Goal: Information Seeking & Learning: Learn about a topic

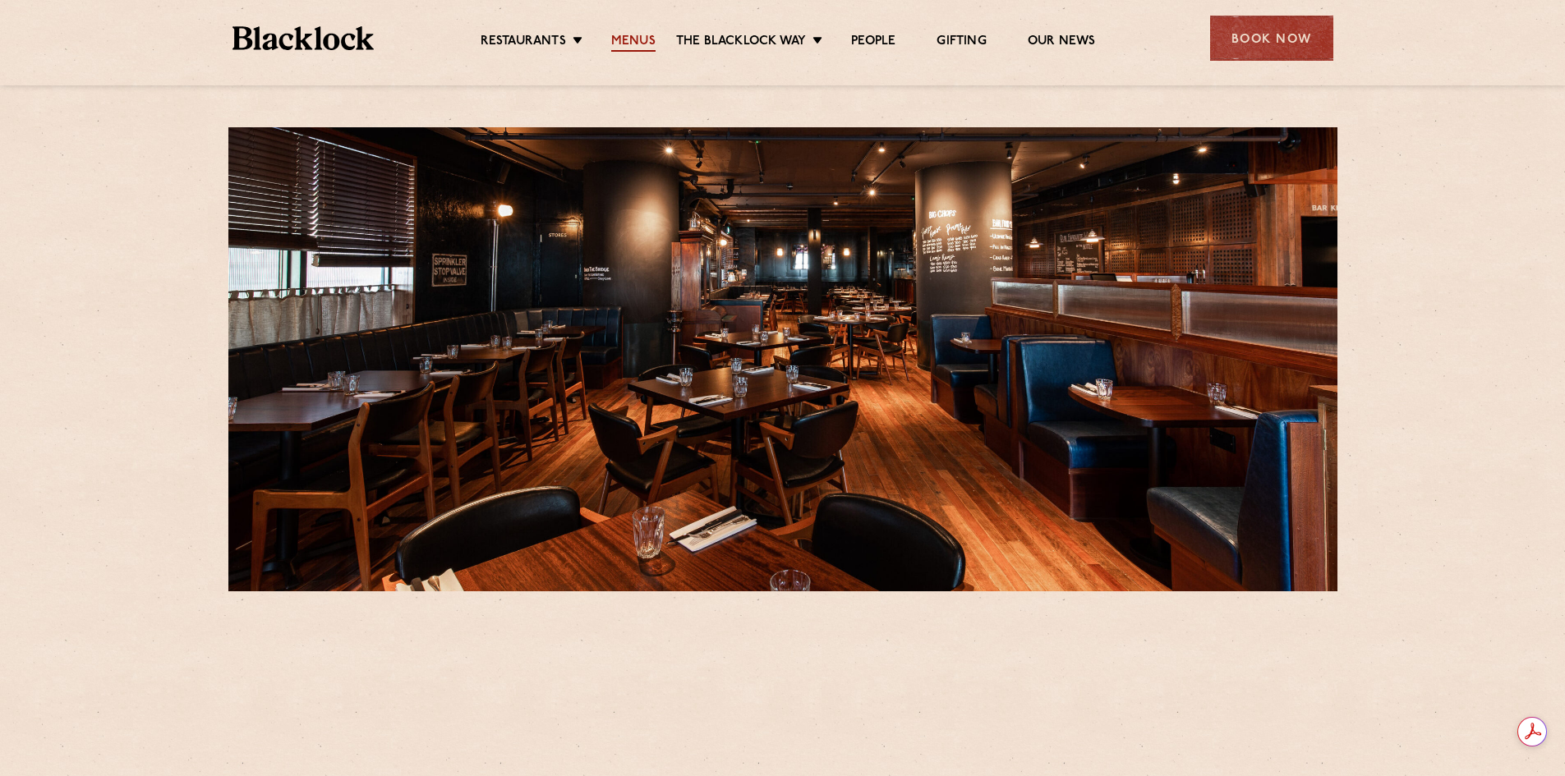
click at [633, 39] on link "Menus" at bounding box center [633, 43] width 44 height 18
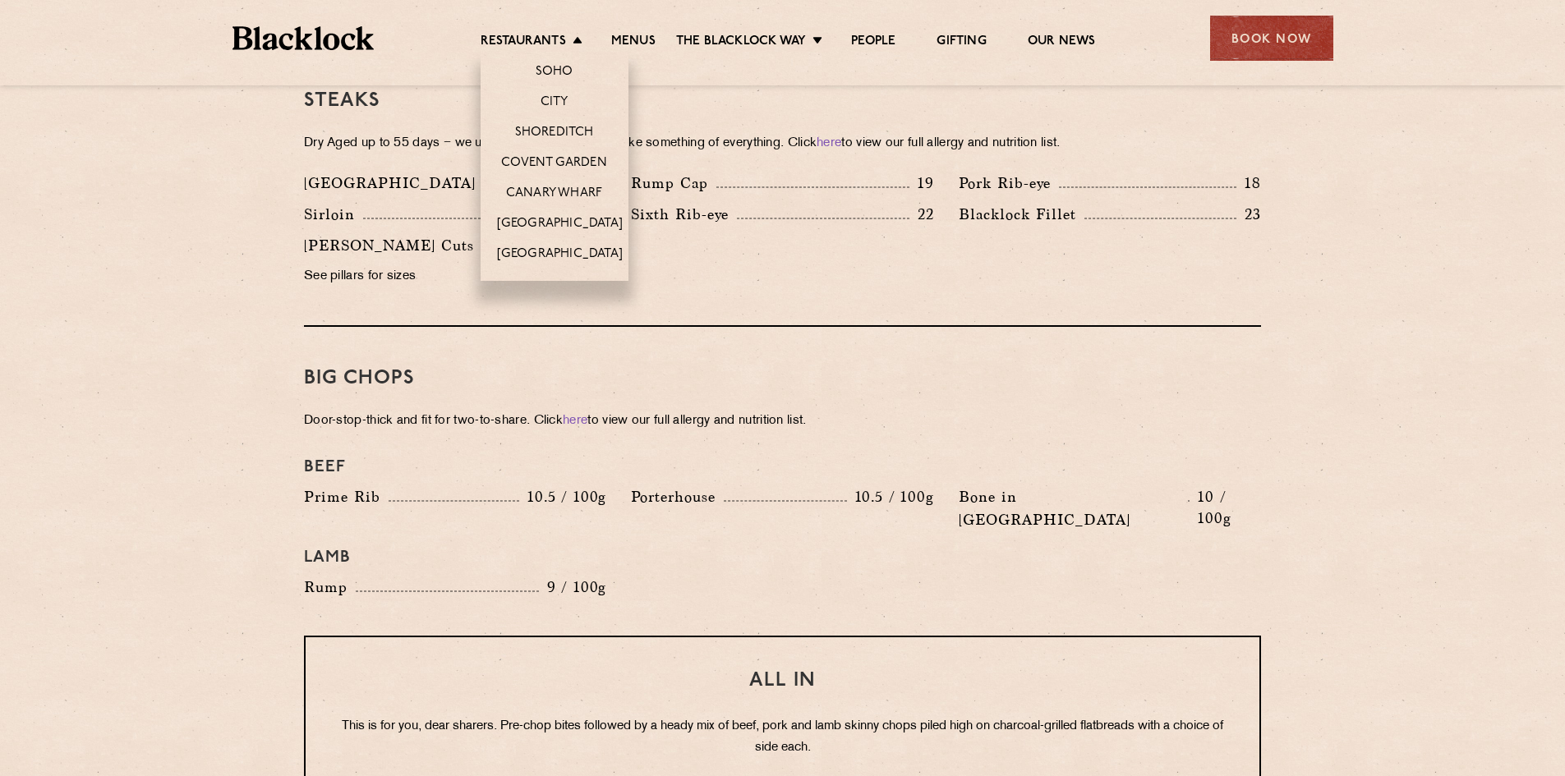
scroll to position [1479, 0]
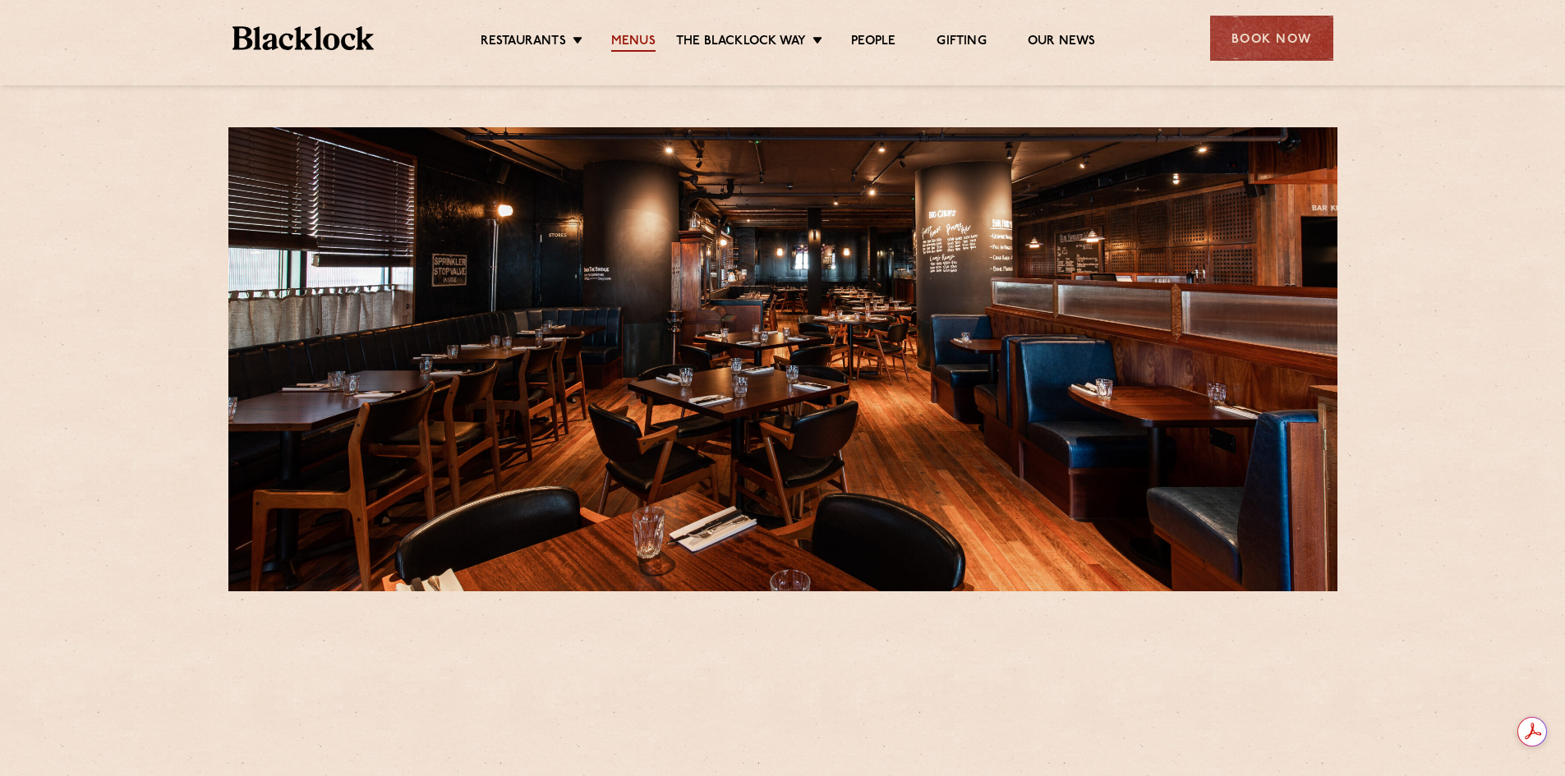
click at [651, 40] on link "Menus" at bounding box center [633, 43] width 44 height 18
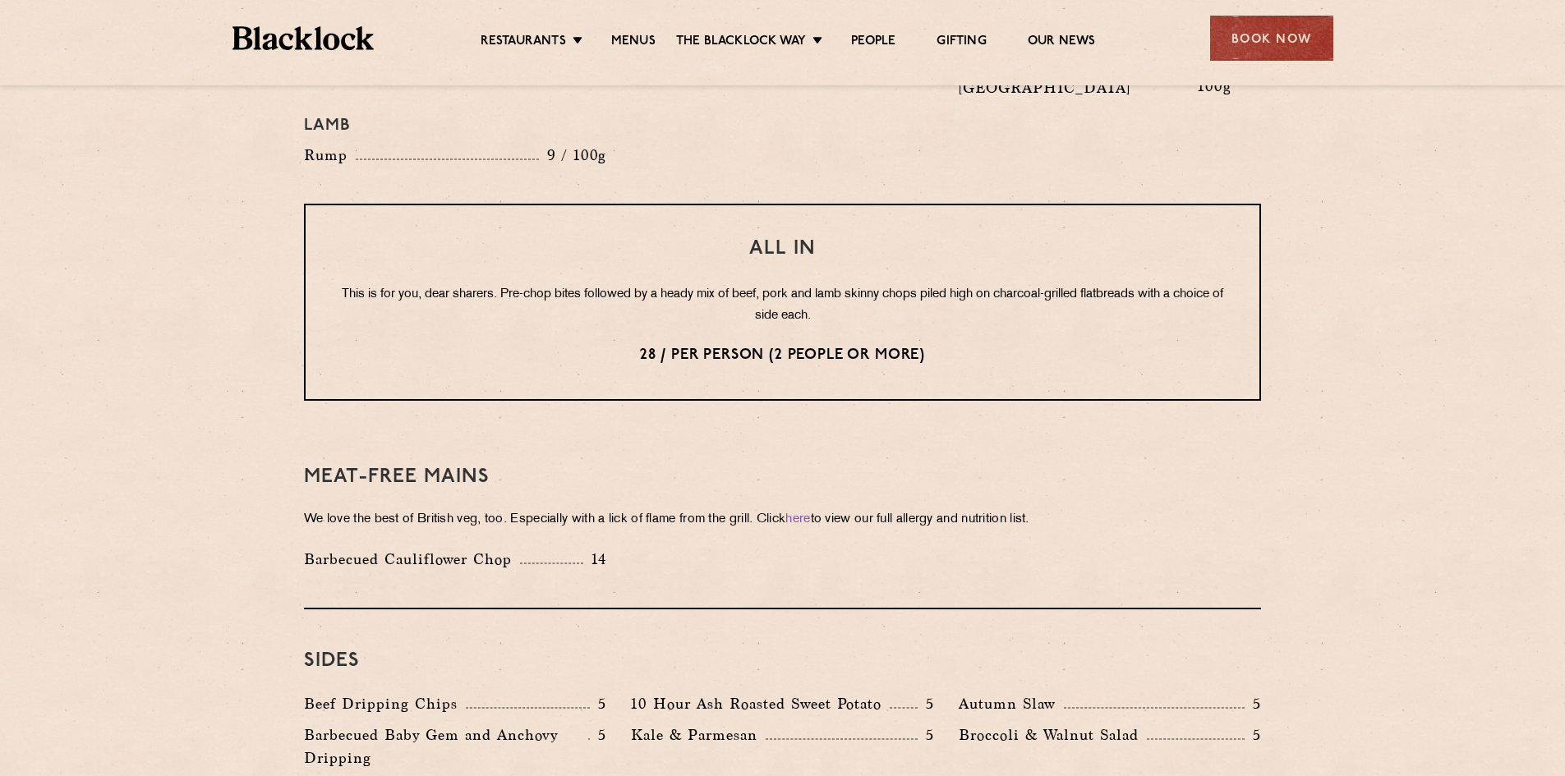
scroll to position [2027, 0]
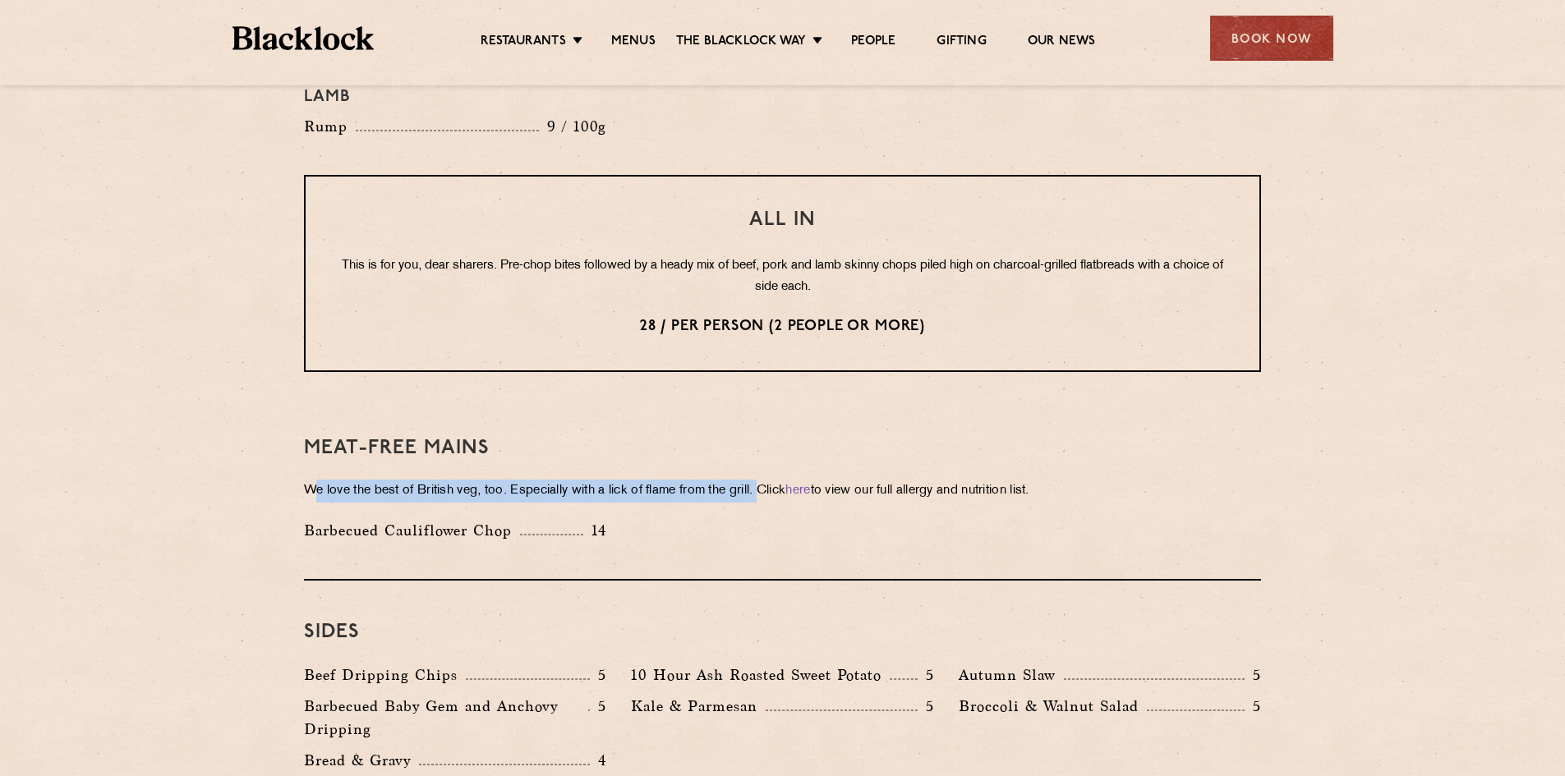
drag, startPoint x: 312, startPoint y: 438, endPoint x: 780, endPoint y: 445, distance: 467.5
click at [780, 480] on p "We love the best of British veg, too. Especially with a lick of flame from the …" at bounding box center [782, 491] width 957 height 23
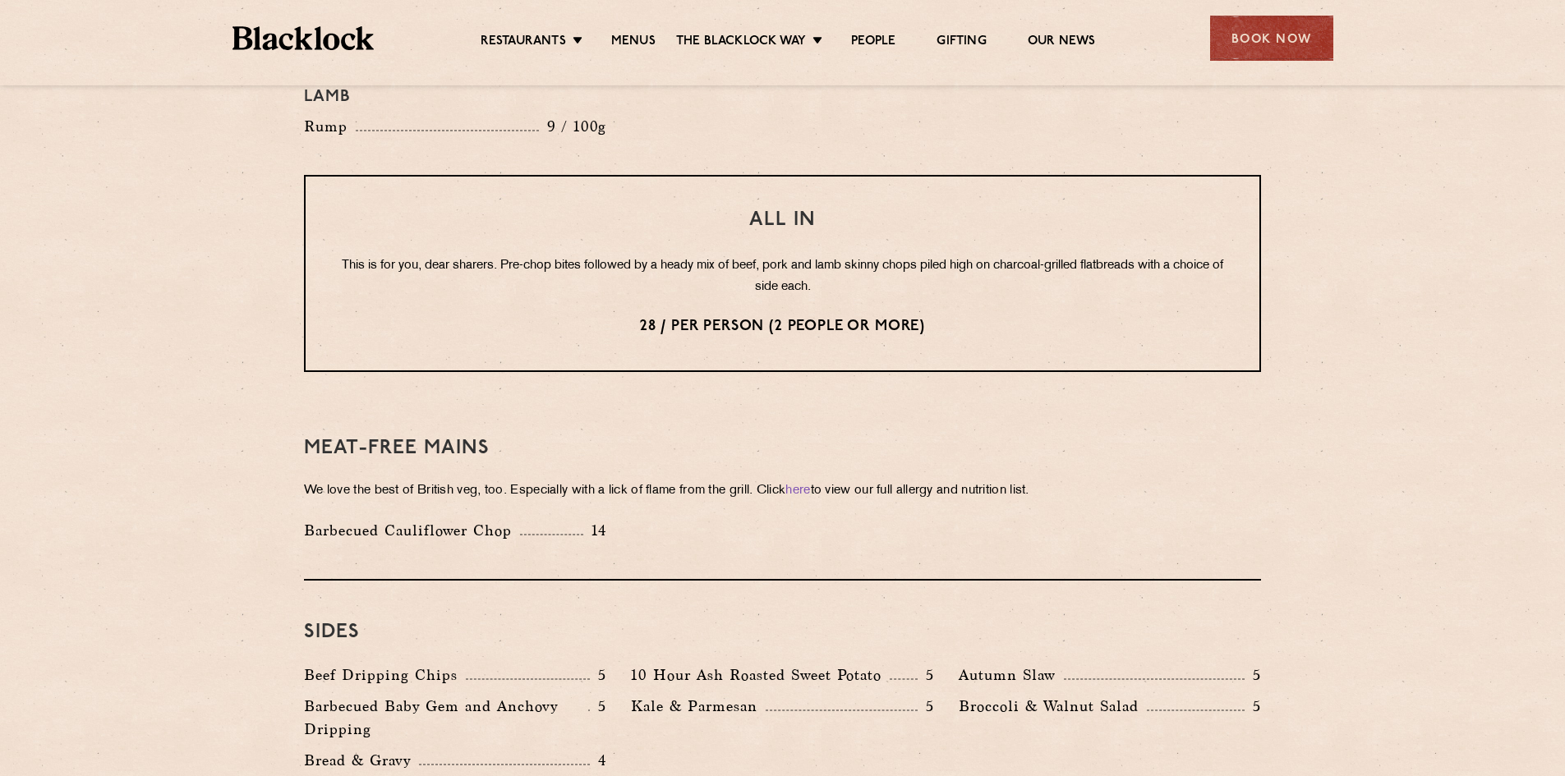
click at [808, 519] on div "Barbecued Cauliflower Chop 14" at bounding box center [783, 534] width 982 height 31
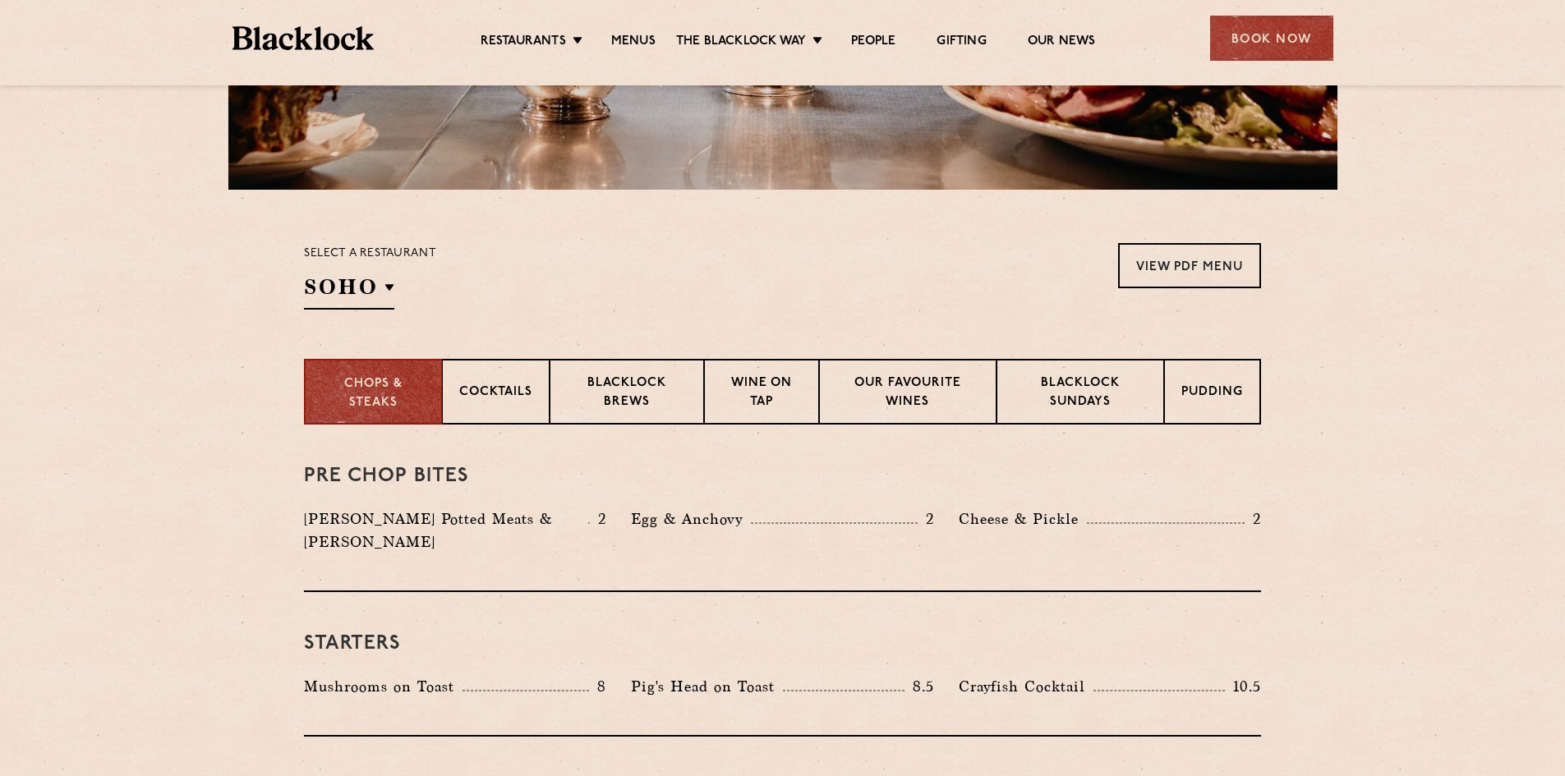
scroll to position [384, 0]
